Goal: Ask a question

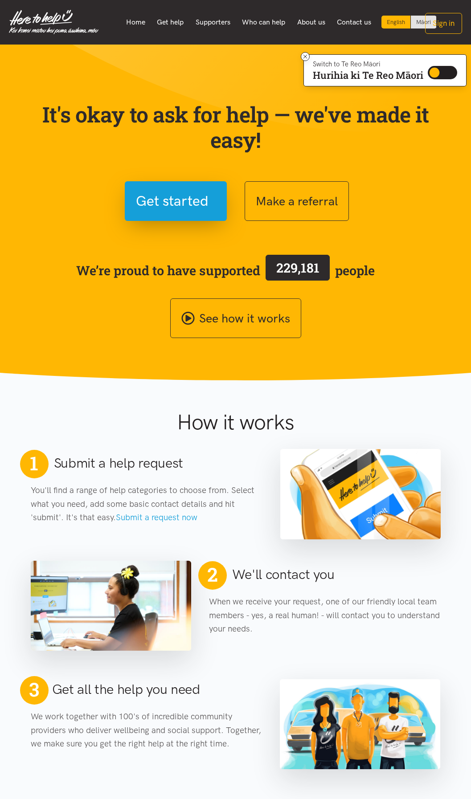
click at [136, 23] on link "Home" at bounding box center [135, 22] width 31 height 19
click at [171, 18] on link "Get help" at bounding box center [170, 22] width 39 height 19
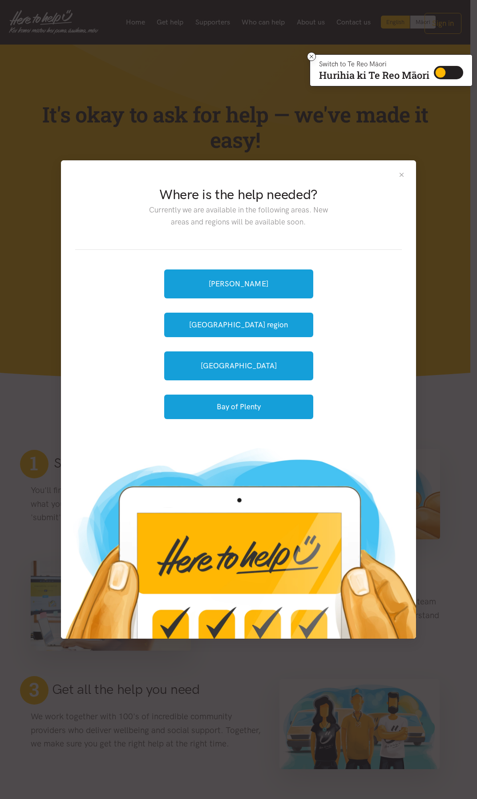
click at [400, 171] on button "Close" at bounding box center [402, 175] width 8 height 8
